Goal: Find specific page/section: Find specific page/section

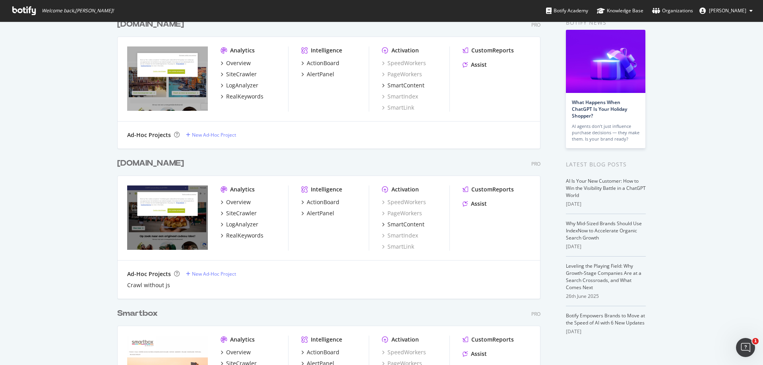
scroll to position [40, 0]
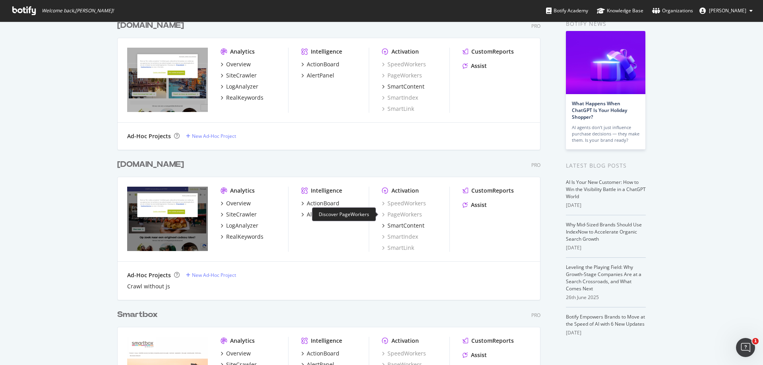
click at [396, 213] on div "PageWorkers" at bounding box center [402, 214] width 40 height 8
